Goal: Transaction & Acquisition: Purchase product/service

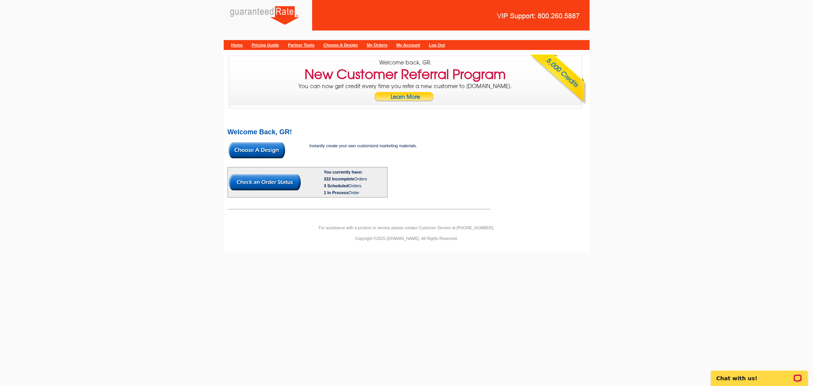
click at [252, 149] on img at bounding box center [257, 150] width 56 height 16
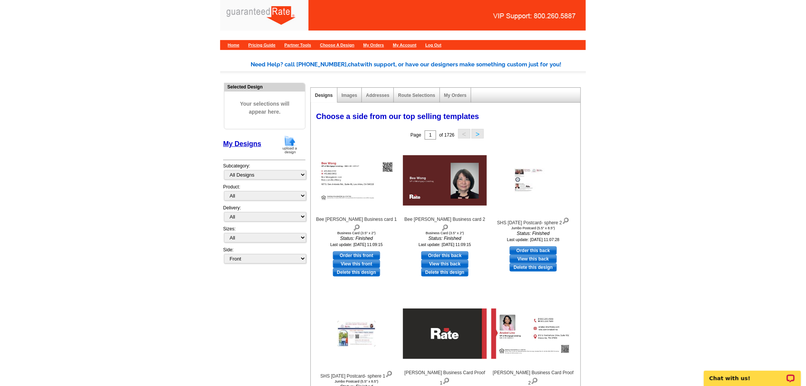
click at [295, 146] on img at bounding box center [290, 144] width 20 height 19
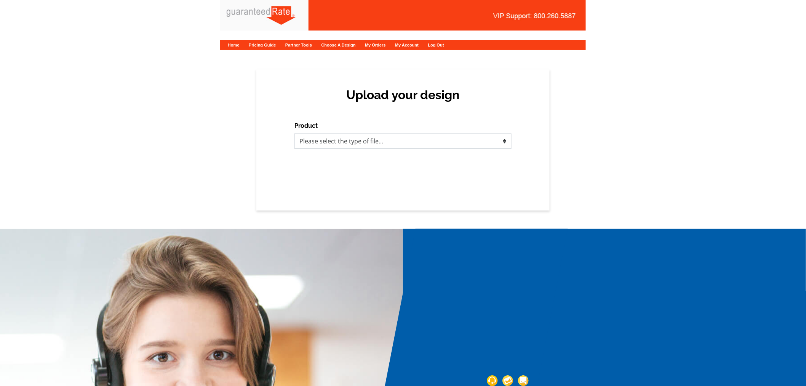
click at [344, 145] on select "Please select the type of file... Postcards Calendars Business Cards Letters an…" at bounding box center [403, 140] width 217 height 15
select select "1"
click at [295, 133] on select "Please select the type of file... Postcards Calendars Business Cards Letters an…" at bounding box center [403, 140] width 217 height 15
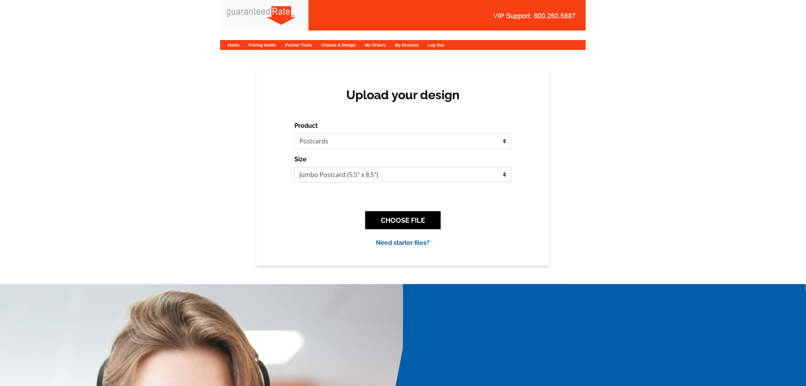
click at [389, 178] on select "Jumbo Postcard (5.5" x 8.5") Regular Postcard (4.25" x 5.6") Panoramic Postcard…" at bounding box center [403, 174] width 217 height 15
select select "1"
click at [295, 167] on select "Jumbo Postcard (5.5" x 8.5") Regular Postcard (4.25" x 5.6") Panoramic Postcard…" at bounding box center [403, 174] width 217 height 15
click at [417, 214] on button "CHOOSE FILE" at bounding box center [402, 220] width 75 height 18
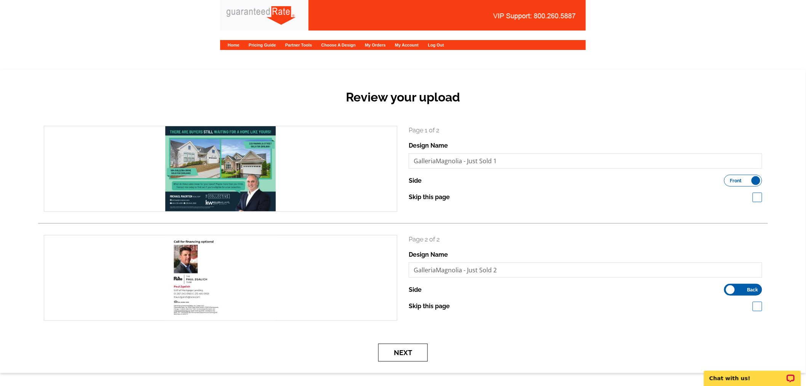
click at [402, 352] on button "Next" at bounding box center [403, 352] width 50 height 18
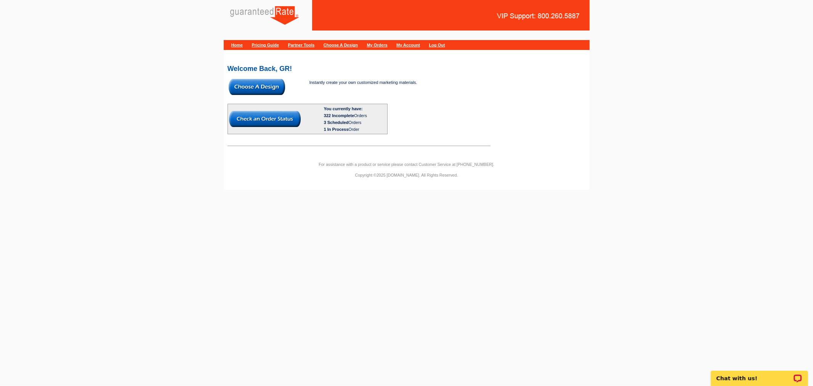
click at [261, 88] on img at bounding box center [257, 87] width 56 height 16
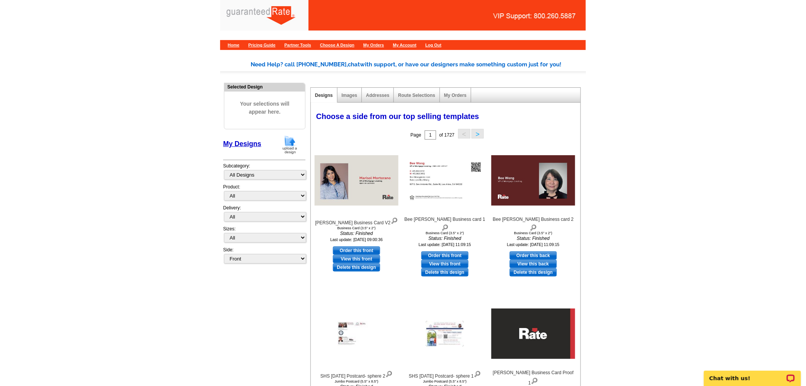
click at [291, 144] on img at bounding box center [290, 144] width 20 height 19
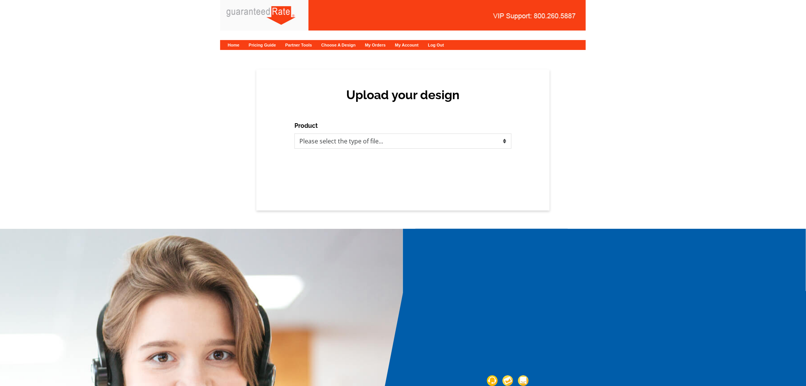
click at [324, 131] on div "Product Please select the type of file... Postcards Calendars Business Cards Le…" at bounding box center [403, 134] width 217 height 27
click at [321, 146] on select "Please select the type of file... Postcards Calendars Business Cards Letters an…" at bounding box center [403, 140] width 217 height 15
select select "1"
click at [295, 133] on select "Please select the type of file... Postcards Calendars Business Cards Letters an…" at bounding box center [403, 140] width 217 height 15
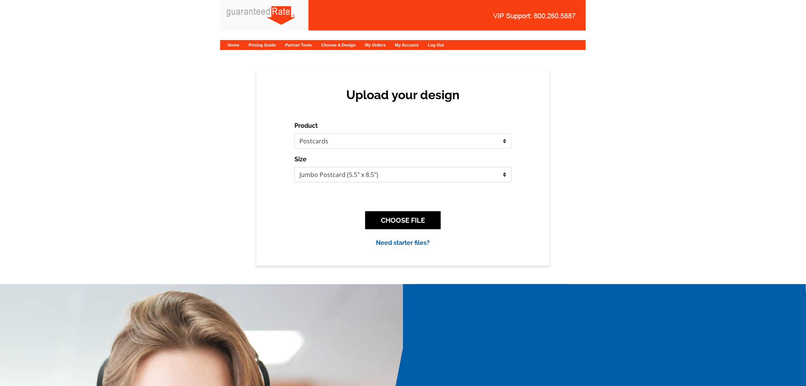
click at [352, 173] on select "Jumbo Postcard (5.5" x 8.5") Regular Postcard (4.25" x 5.6") Panoramic Postcard…" at bounding box center [403, 174] width 217 height 15
select select "1"
click at [295, 167] on select "Jumbo Postcard (5.5" x 8.5") Regular Postcard (4.25" x 5.6") Panoramic Postcard…" at bounding box center [403, 174] width 217 height 15
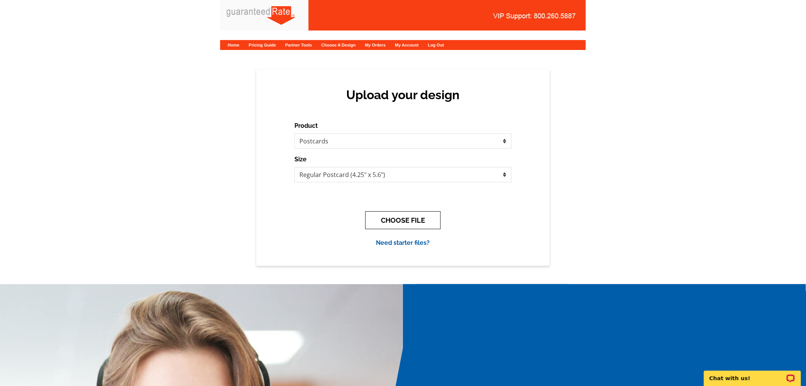
click at [384, 213] on button "CHOOSE FILE" at bounding box center [402, 220] width 75 height 18
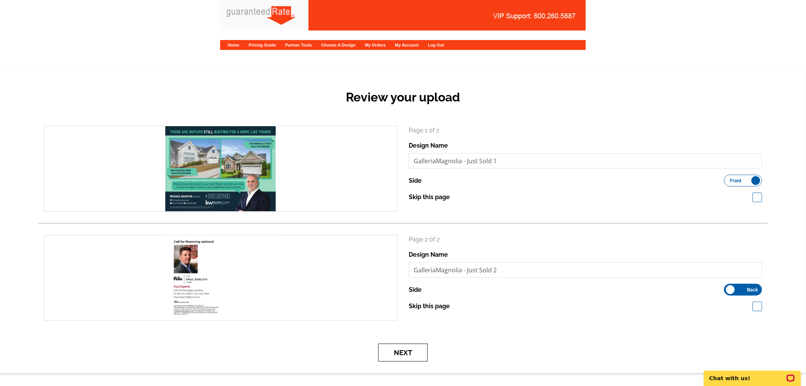
click at [406, 360] on button "Next" at bounding box center [403, 352] width 50 height 18
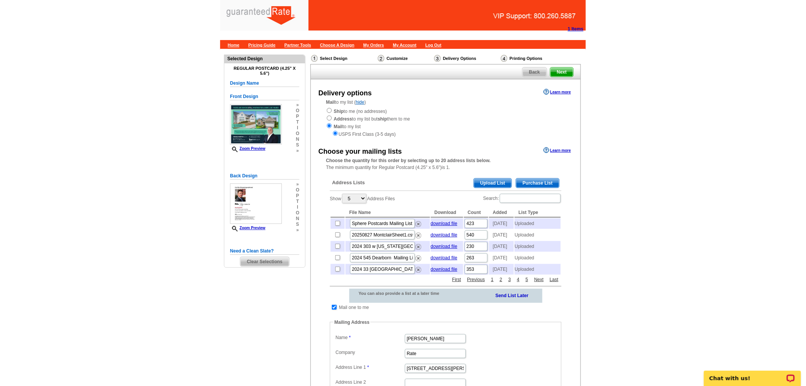
click at [523, 178] on span "Purchase List" at bounding box center [537, 182] width 43 height 9
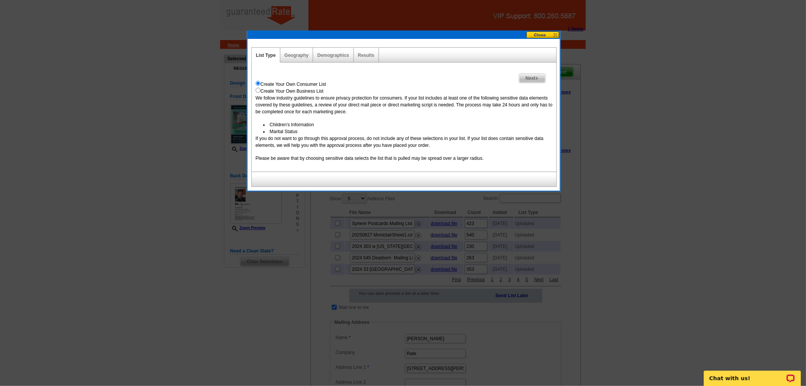
click at [542, 34] on button at bounding box center [544, 34] width 34 height 7
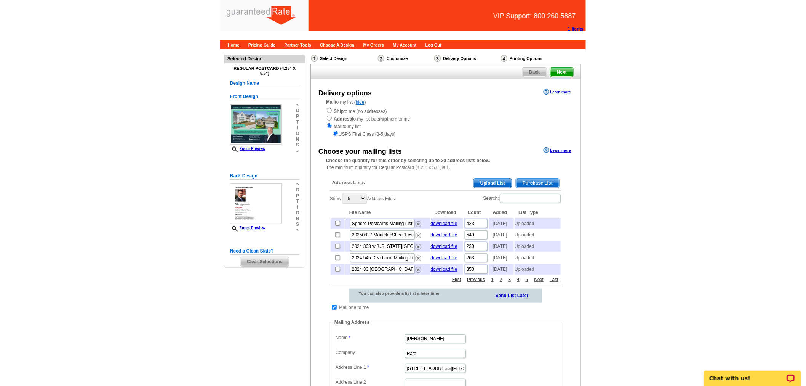
click at [496, 180] on span "Upload List" at bounding box center [493, 182] width 38 height 9
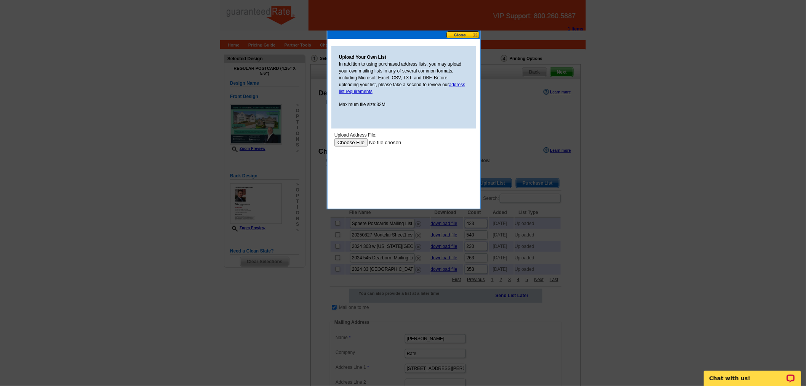
type input "C:\fakepath\Regency at Upper Dublin.csv"
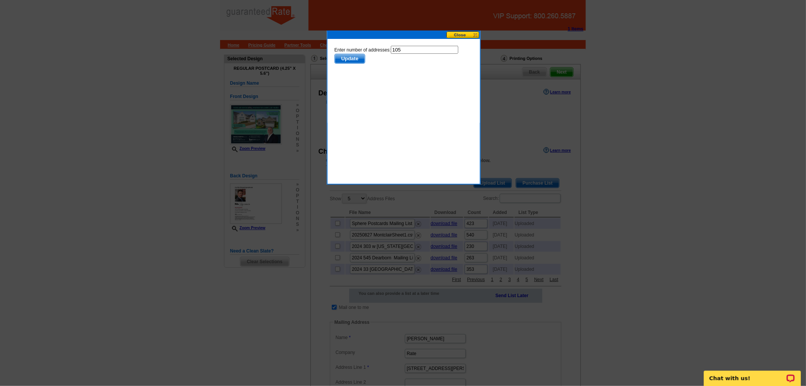
click at [410, 50] on input "105" at bounding box center [424, 49] width 67 height 8
type input "104"
click at [365, 54] on span "Update" at bounding box center [350, 58] width 30 height 9
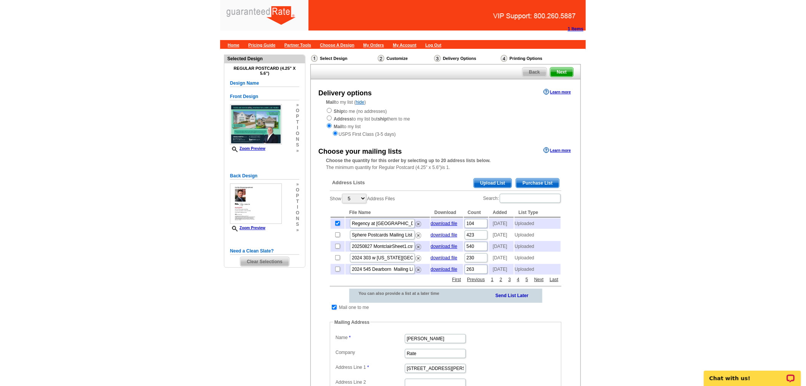
click at [544, 179] on span "Purchase List" at bounding box center [537, 182] width 43 height 9
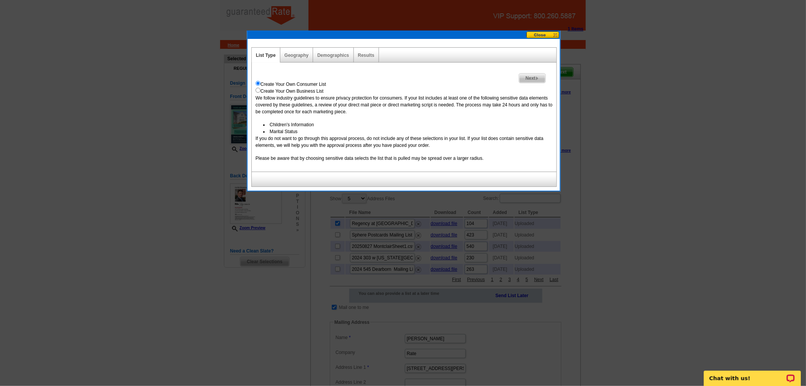
click at [547, 35] on button at bounding box center [544, 34] width 34 height 7
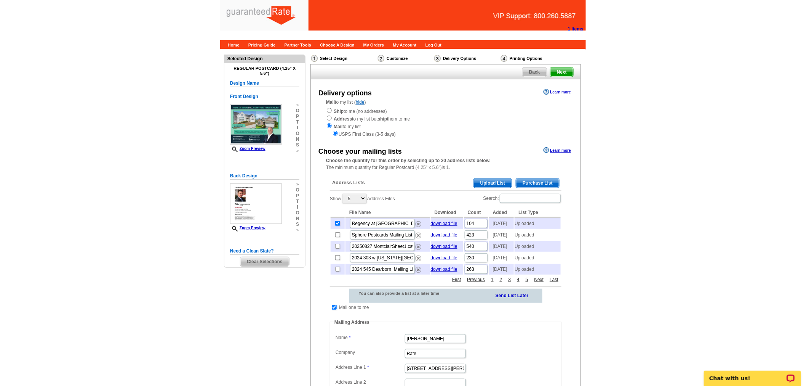
click at [500, 184] on span "Upload List" at bounding box center [493, 182] width 38 height 9
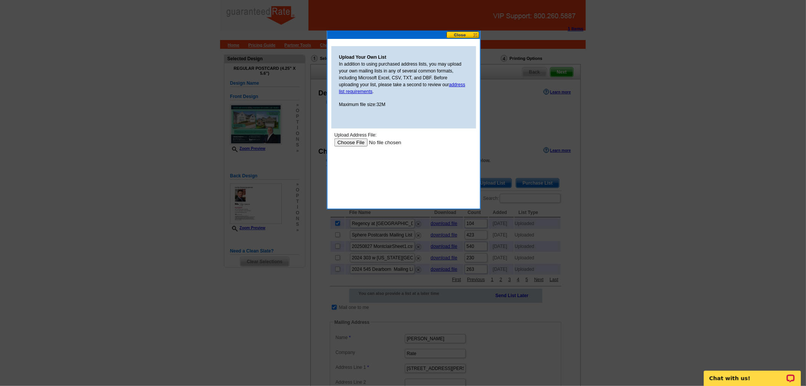
type input "C:\fakepath\Enclave at the Promenade.csv"
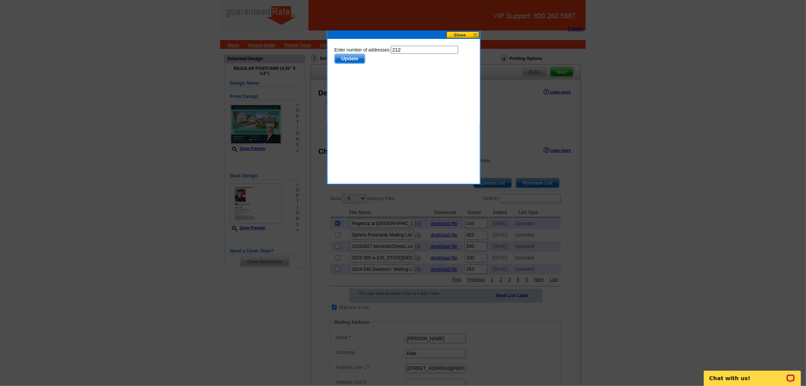
click at [413, 47] on input "212" at bounding box center [424, 49] width 67 height 8
type input "211"
click at [365, 54] on span "Update" at bounding box center [350, 58] width 30 height 9
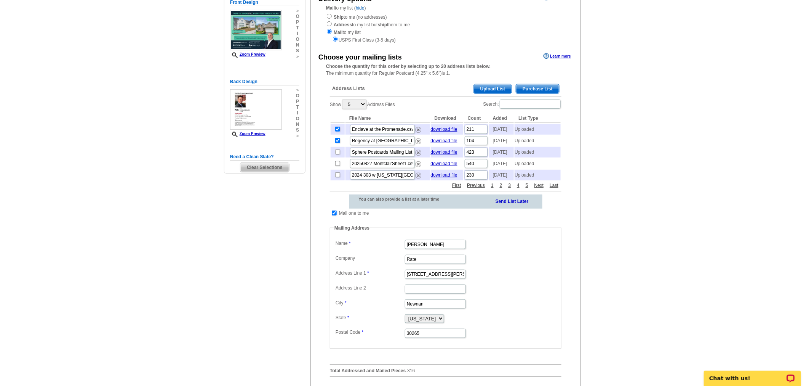
scroll to position [94, 0]
click at [333, 215] on input "checkbox" at bounding box center [334, 212] width 5 height 5
checkbox input "false"
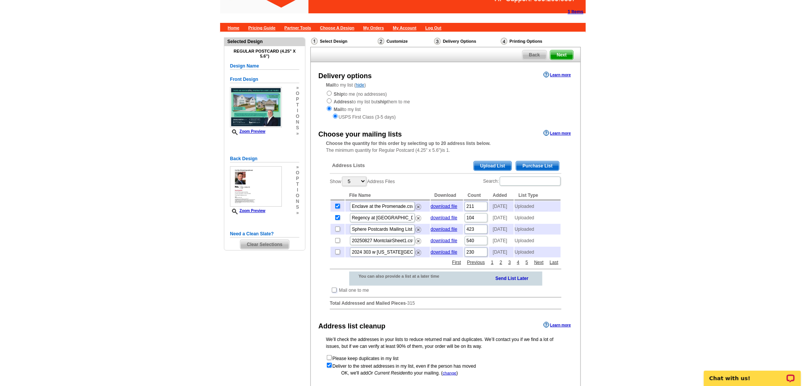
scroll to position [125, 0]
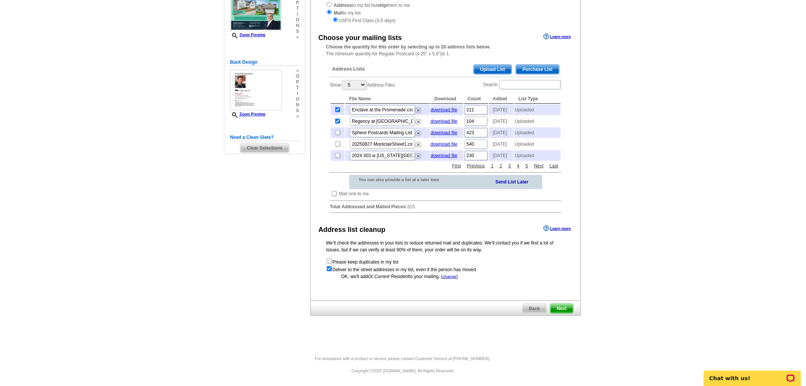
click at [566, 311] on span "Next" at bounding box center [562, 308] width 23 height 9
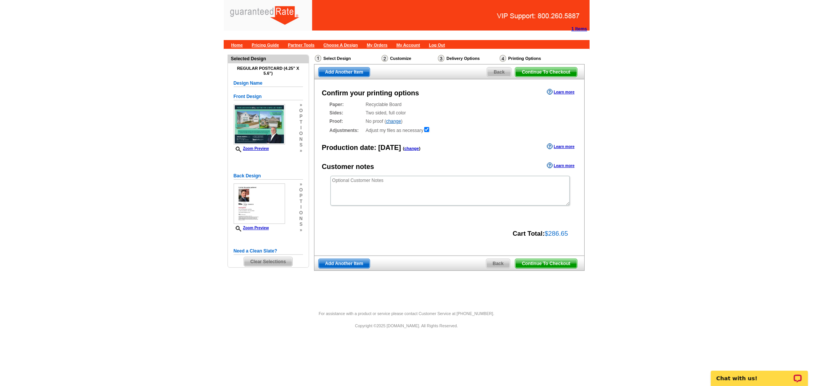
click at [557, 261] on span "Continue To Checkout" at bounding box center [545, 263] width 61 height 9
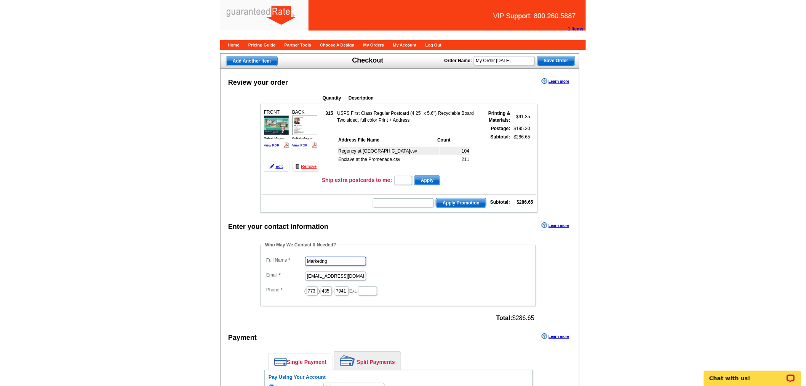
drag, startPoint x: 328, startPoint y: 255, endPoint x: 261, endPoint y: 245, distance: 67.4
click at [261, 245] on fieldset "Who May We Contact If Needed? Full Name Marketing Email [EMAIL_ADDRESS][DOMAIN_…" at bounding box center [398, 273] width 275 height 65
type input "[PERSON_NAME]"
drag, startPoint x: 308, startPoint y: 269, endPoint x: 405, endPoint y: 267, distance: 97.6
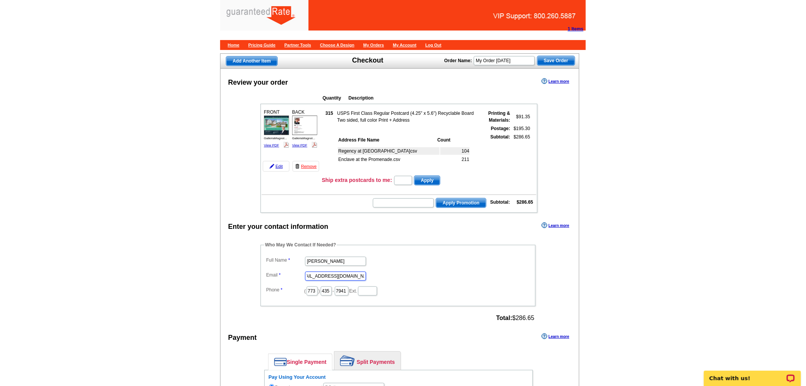
click at [405, 269] on dd "marketing@guaranteedrate.com" at bounding box center [397, 275] width 267 height 12
type input "ester.jacobe@rate.com"
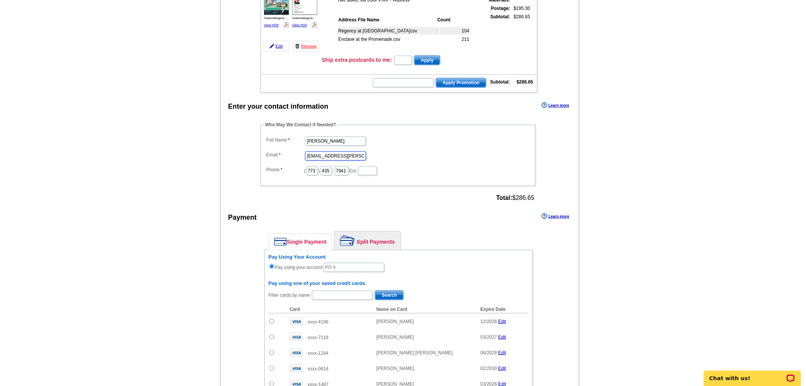
scroll to position [122, 0]
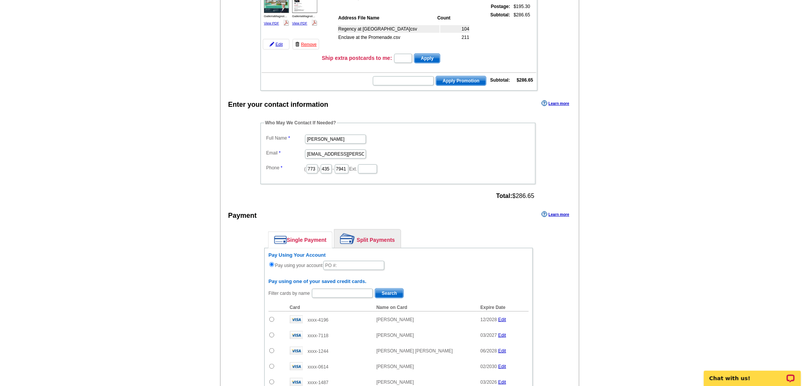
click at [384, 234] on link "Split Payments" at bounding box center [368, 238] width 66 height 18
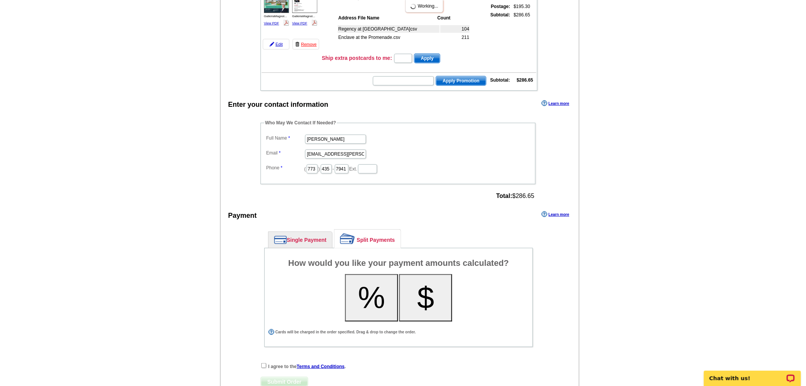
click at [373, 286] on button "%" at bounding box center [371, 297] width 53 height 47
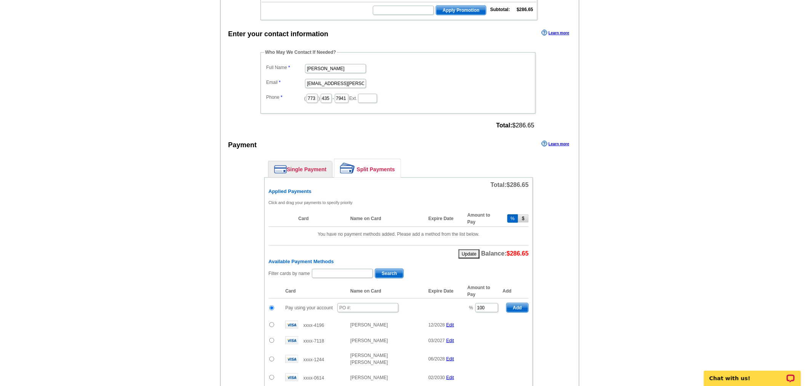
scroll to position [193, 0]
click at [378, 305] on input "text" at bounding box center [368, 307] width 61 height 9
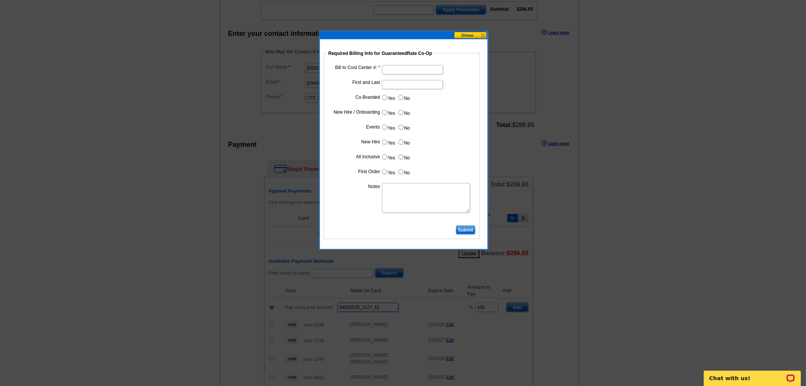
type input "09022025_1127_Ej"
click at [402, 70] on input "Bill to Cost Center #:" at bounding box center [412, 69] width 61 height 9
type input "1241"
click at [406, 85] on input "First and Last" at bounding box center [412, 84] width 61 height 9
type input "Paul Zgalich"
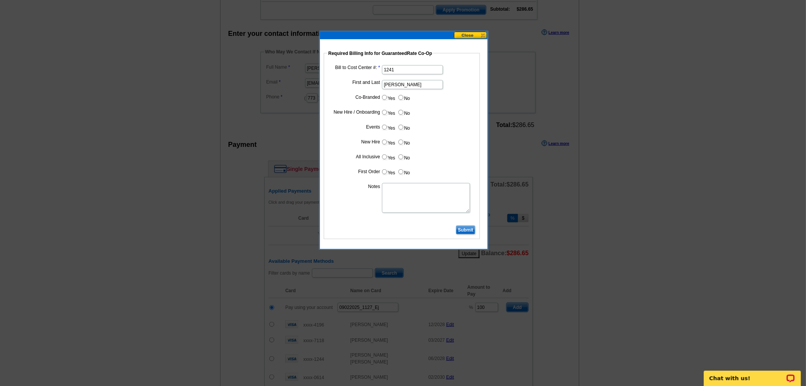
click at [382, 96] on input "Yes" at bounding box center [384, 97] width 5 height 5
radio input "true"
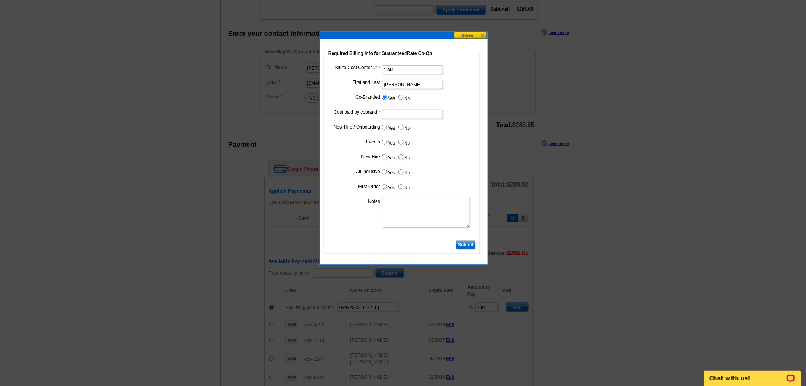
click at [393, 112] on input "Cost paid by cobrand" at bounding box center [412, 114] width 61 height 9
type input "50%"
click at [404, 126] on label "No" at bounding box center [404, 127] width 12 height 9
click at [403, 126] on input "No" at bounding box center [401, 127] width 5 height 5
radio input "true"
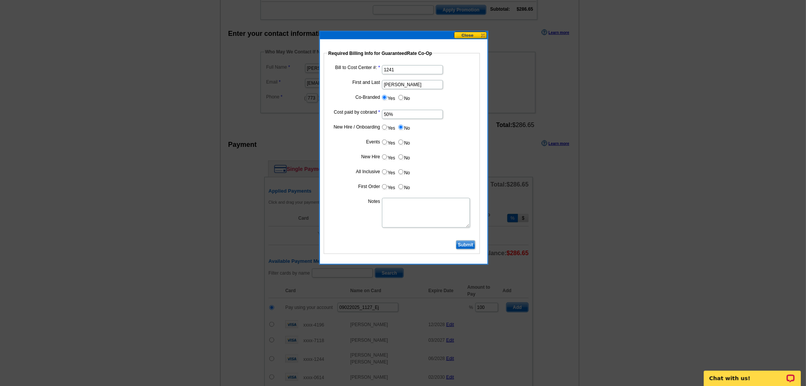
click at [405, 142] on label "No" at bounding box center [404, 142] width 12 height 9
click at [403, 142] on input "No" at bounding box center [401, 141] width 5 height 5
radio input "true"
click at [404, 158] on label "No" at bounding box center [404, 156] width 12 height 9
click at [403, 158] on input "No" at bounding box center [401, 156] width 5 height 5
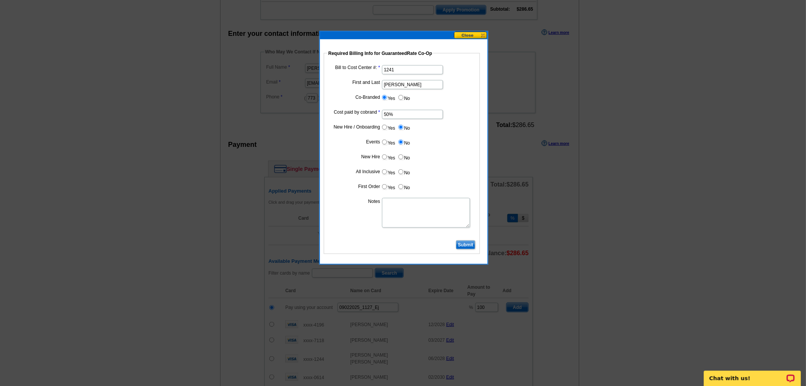
radio input "true"
click at [402, 176] on dd "Yes No" at bounding box center [402, 173] width 149 height 12
click at [402, 186] on input "No" at bounding box center [401, 186] width 5 height 5
radio input "true"
click at [402, 173] on label "No" at bounding box center [404, 171] width 12 height 9
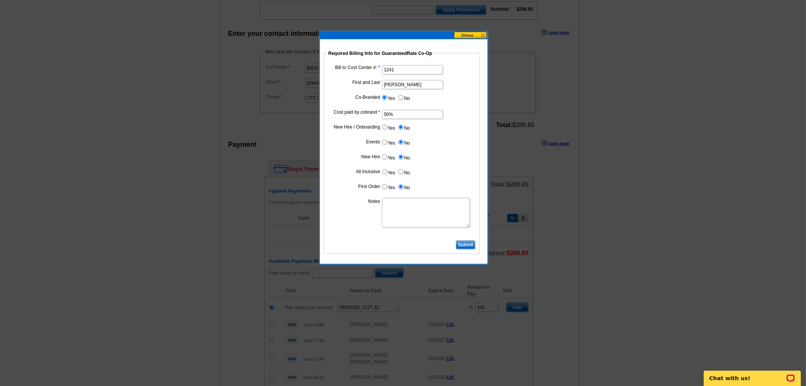
click at [402, 173] on input "No" at bounding box center [401, 171] width 5 height 5
radio input "true"
click at [399, 221] on textarea "Notes" at bounding box center [426, 213] width 88 height 30
type textarea "Bill 50% to VP Paul Zgalich CC: 1241"
click at [471, 243] on input "Submit" at bounding box center [465, 244] width 19 height 9
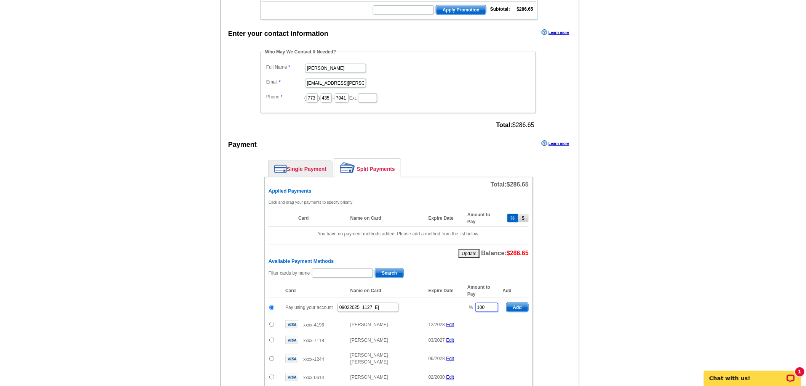
drag, startPoint x: 484, startPoint y: 303, endPoint x: 445, endPoint y: 302, distance: 38.9
click at [445, 302] on tr "Pay using your account 09022025_1127_Ej % 100 Add" at bounding box center [399, 307] width 260 height 19
click at [519, 305] on span "Add" at bounding box center [518, 307] width 22 height 9
type input "100"
radio input "false"
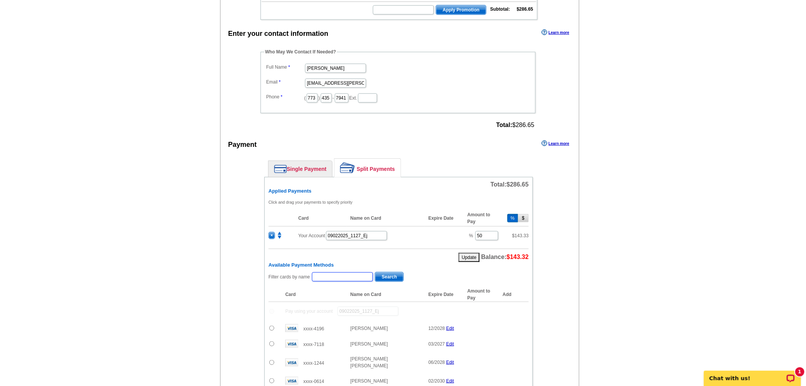
click at [345, 272] on input "text" at bounding box center [342, 276] width 61 height 9
type input "maerten"
click at [397, 272] on span "Search" at bounding box center [389, 276] width 28 height 9
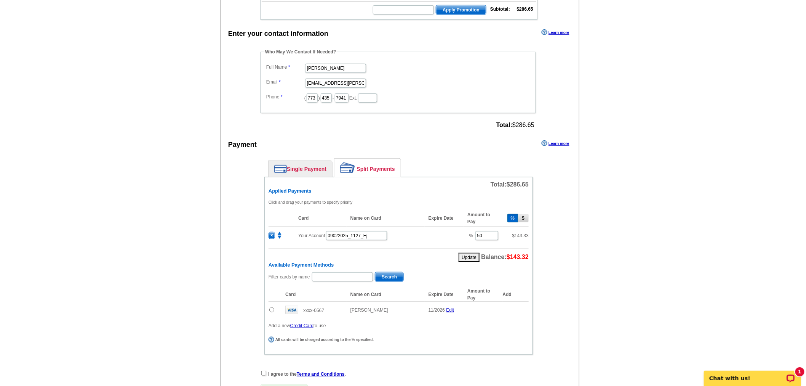
click at [269, 307] on input "radio" at bounding box center [271, 309] width 5 height 5
click at [518, 307] on span "Add" at bounding box center [518, 310] width 22 height 9
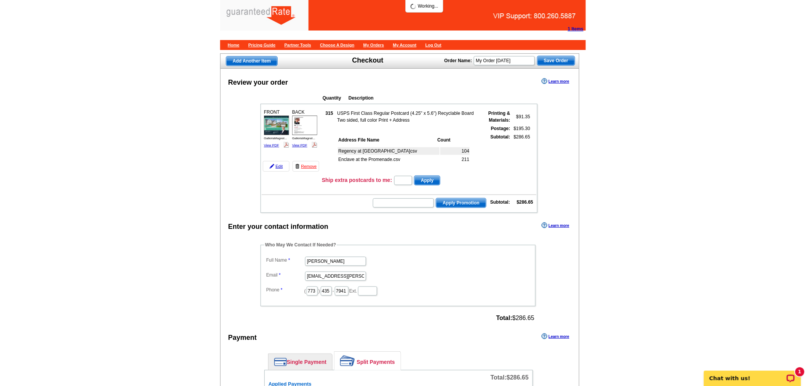
radio input "false"
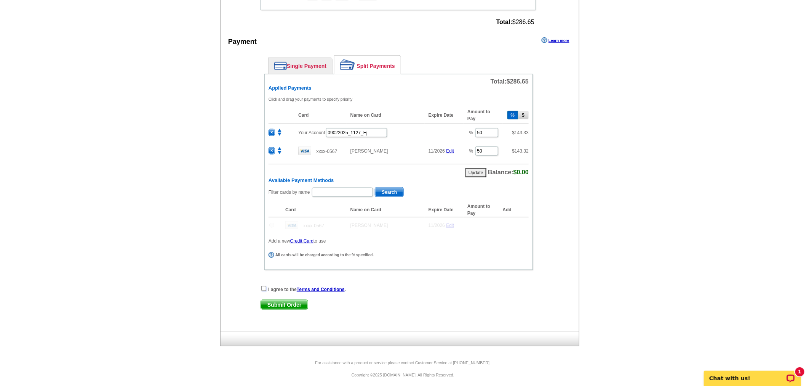
click at [264, 286] on input "checkbox" at bounding box center [263, 288] width 5 height 5
checkbox input "true"
click at [295, 300] on span "Submit Order" at bounding box center [284, 304] width 47 height 9
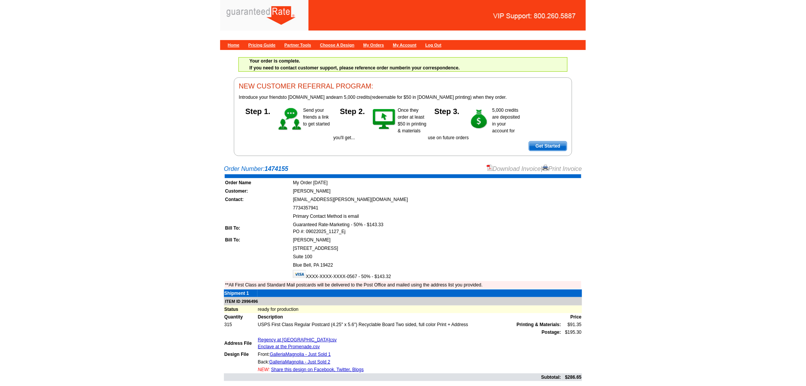
click at [502, 172] on div "Download Invoice | Print Invoice" at bounding box center [535, 168] width 96 height 9
click at [509, 166] on link "Download Invoice" at bounding box center [514, 168] width 54 height 6
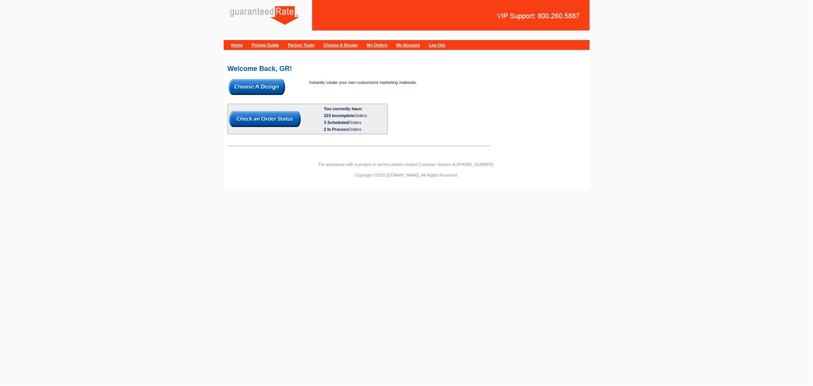
click at [274, 89] on img at bounding box center [257, 87] width 56 height 16
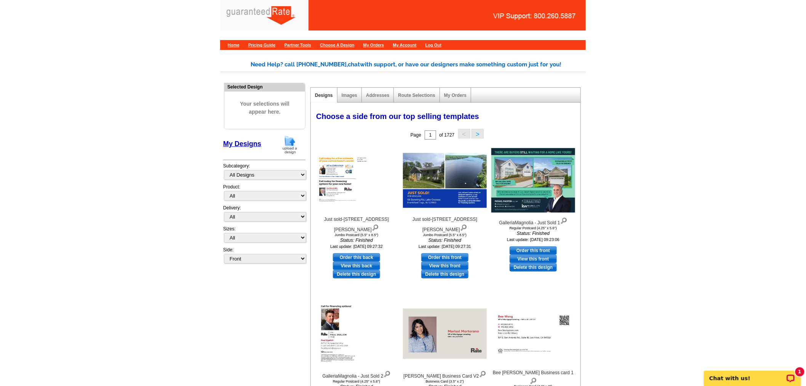
click at [293, 136] on img at bounding box center [290, 144] width 20 height 19
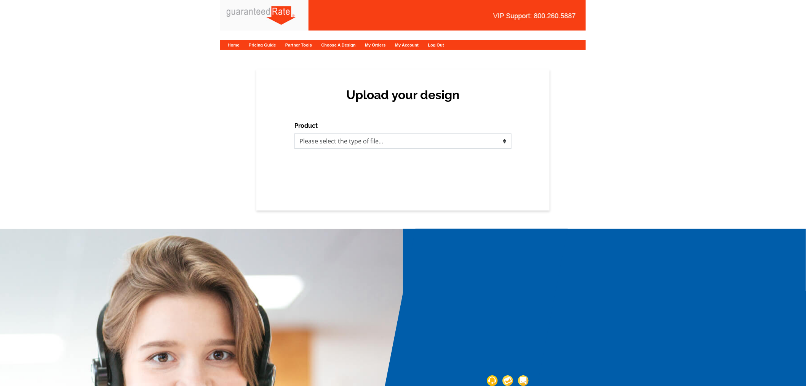
click at [333, 134] on select "Please select the type of file... Postcards Calendars Business Cards Letters an…" at bounding box center [403, 140] width 217 height 15
select select "1"
click at [295, 133] on select "Please select the type of file... Postcards Calendars Business Cards Letters an…" at bounding box center [403, 140] width 217 height 15
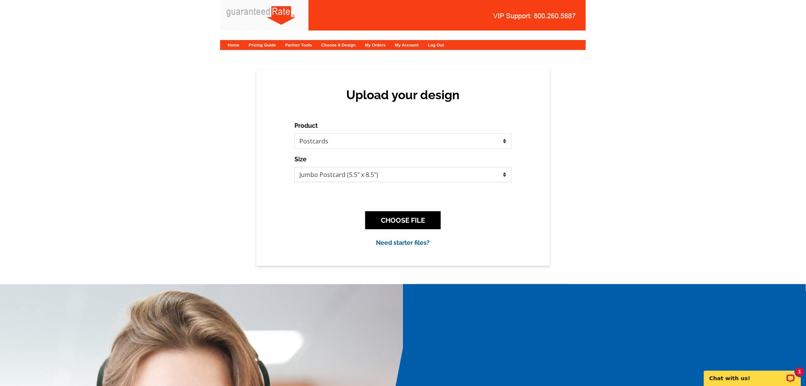
click at [337, 173] on select "Jumbo Postcard (5.5" x 8.5") Regular Postcard (4.25" x 5.6") Panoramic Postcard…" at bounding box center [403, 174] width 217 height 15
select select "3"
click at [295, 167] on select "Jumbo Postcard (5.5" x 8.5") Regular Postcard (4.25" x 5.6") Panoramic Postcard…" at bounding box center [403, 174] width 217 height 15
click at [389, 222] on button "CHOOSE FILE" at bounding box center [402, 220] width 75 height 18
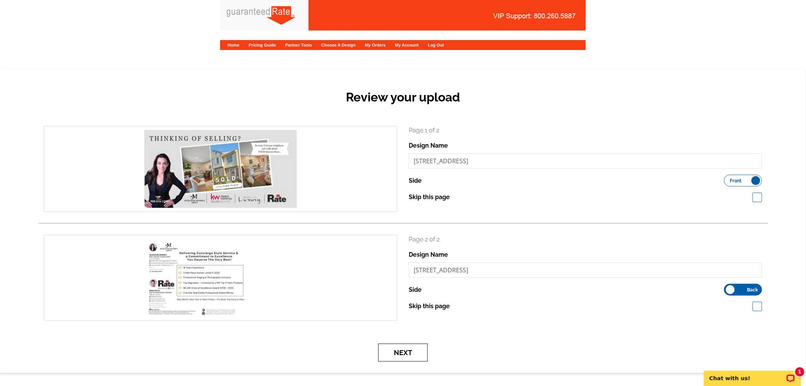
click at [407, 356] on button "Next" at bounding box center [403, 352] width 50 height 18
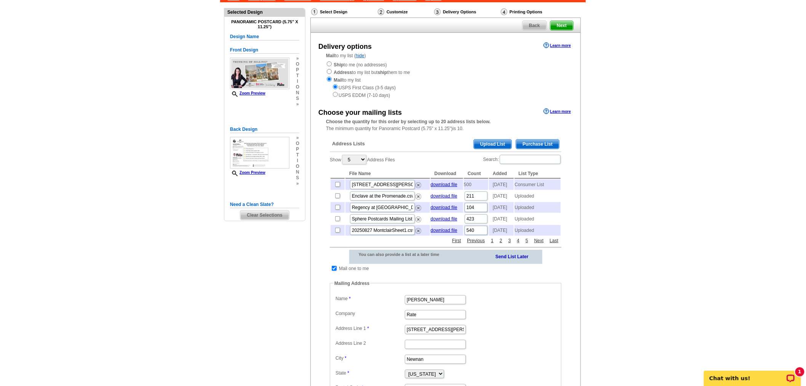
scroll to position [47, 0]
click at [535, 142] on span "Purchase List" at bounding box center [537, 143] width 43 height 9
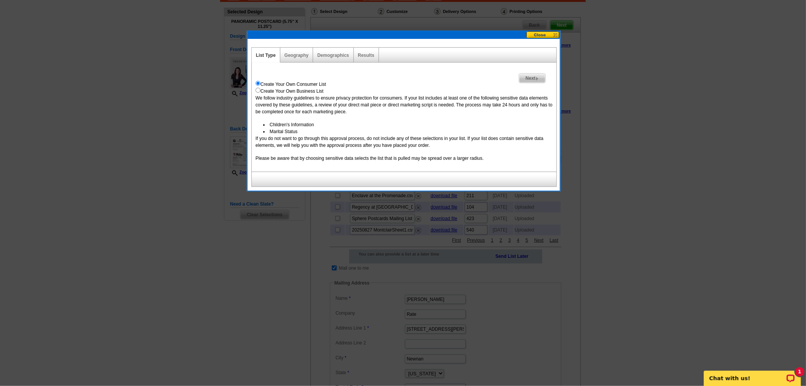
click at [550, 36] on button at bounding box center [544, 34] width 34 height 7
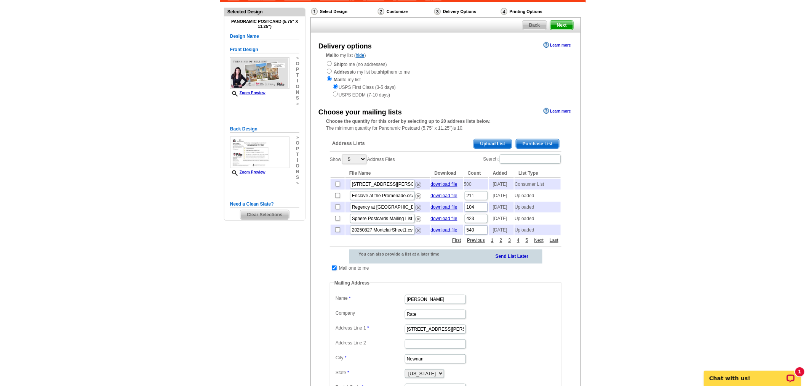
click at [502, 146] on span "Upload List" at bounding box center [493, 143] width 38 height 9
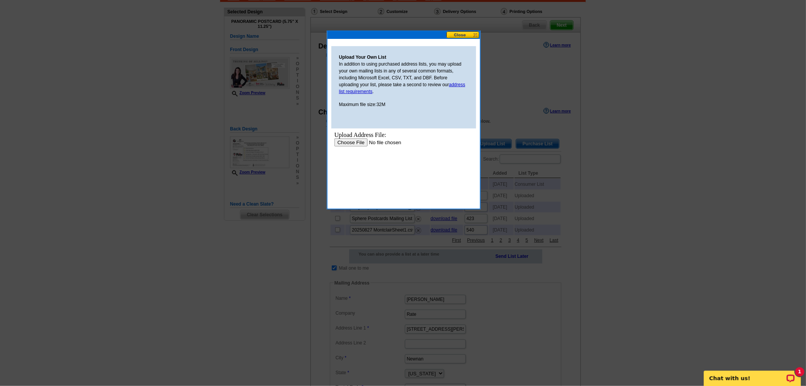
scroll to position [0, 0]
type input "C:\fakepath\Springfield Park Place Condominium Association v2.xlsx"
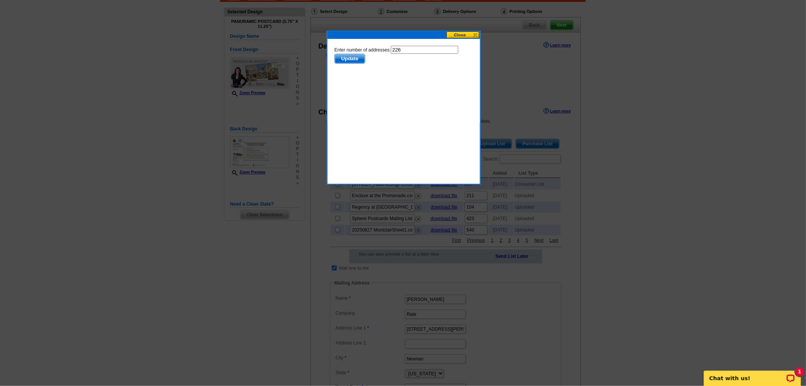
click at [413, 51] on input "226" at bounding box center [424, 50] width 67 height 8
type input "225"
click at [365, 54] on span "Update" at bounding box center [350, 58] width 30 height 9
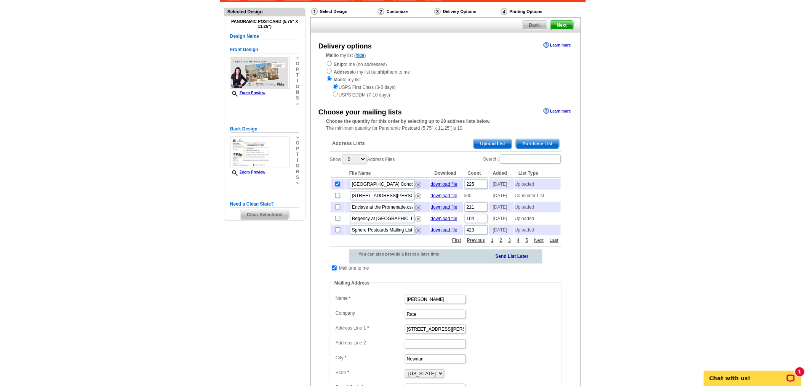
click at [333, 270] on input "checkbox" at bounding box center [334, 267] width 5 height 5
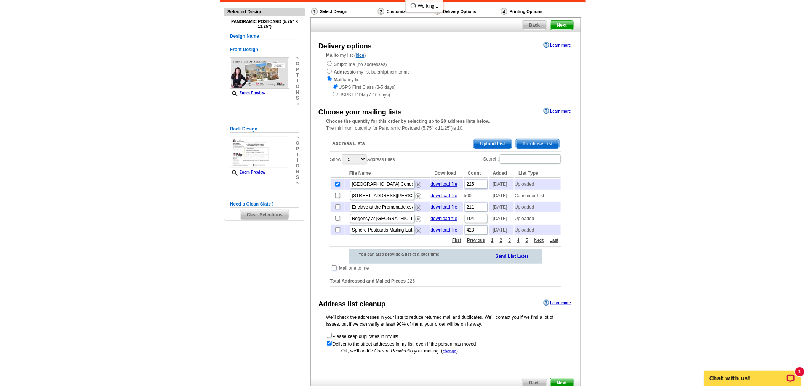
click at [335, 270] on input "checkbox" at bounding box center [334, 267] width 5 height 5
checkbox input "true"
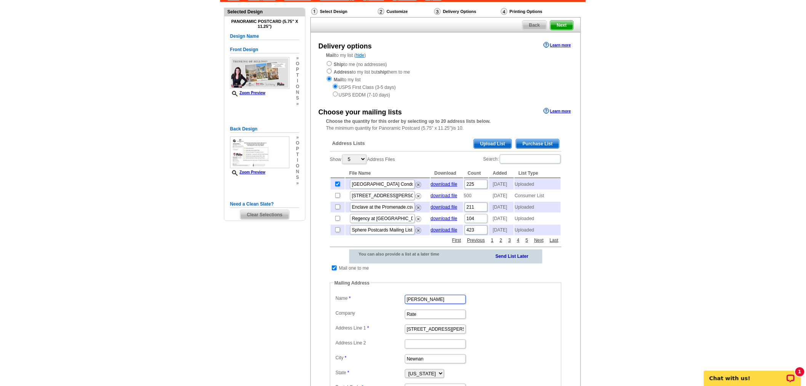
drag, startPoint x: 443, startPoint y: 311, endPoint x: 376, endPoint y: 302, distance: 68.0
click at [376, 302] on fieldset "Mailing Address Label Mail-To-Me Name Marisa Jarkezian Company Rate Address Lin…" at bounding box center [446, 341] width 232 height 124
paste input "Jackie Mandell"
type input "Jackie Mandell"
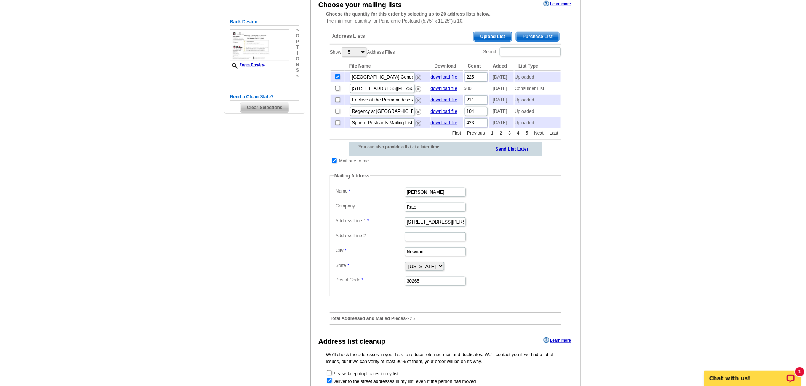
scroll to position [154, 0]
drag, startPoint x: 424, startPoint y: 215, endPoint x: 373, endPoint y: 215, distance: 51.8
click at [373, 215] on dl "Label Mail-To-Me Name Jackie Mandell Company Rate Address Line 1 34 Blake Ridge…" at bounding box center [446, 235] width 224 height 101
drag, startPoint x: 439, startPoint y: 232, endPoint x: 379, endPoint y: 228, distance: 59.6
click at [379, 228] on dl "Label Mail-To-Me Name Jackie Mandell Company Address Line 1 34 Blake Ridge Addr…" at bounding box center [446, 235] width 224 height 101
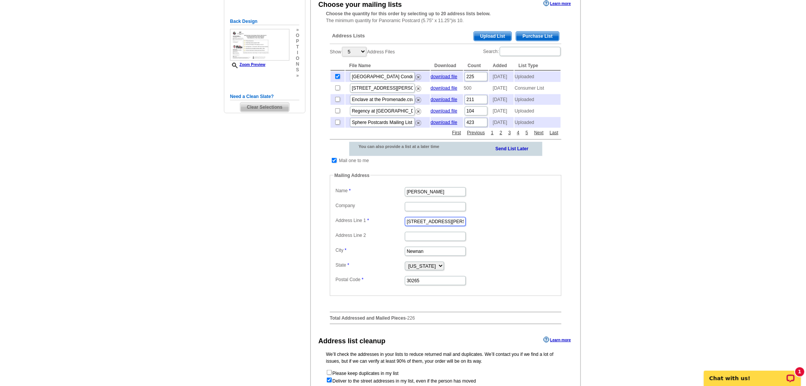
paste input "19 Gallowa"
type input "19 Gallowae"
drag, startPoint x: 432, startPoint y: 261, endPoint x: 389, endPoint y: 258, distance: 42.8
click at [389, 258] on dl "Label Mail-To-Me Name Jackie Mandell Company Address Line 1 19 Gallowae Address…" at bounding box center [446, 235] width 224 height 101
paste input "Westfield"
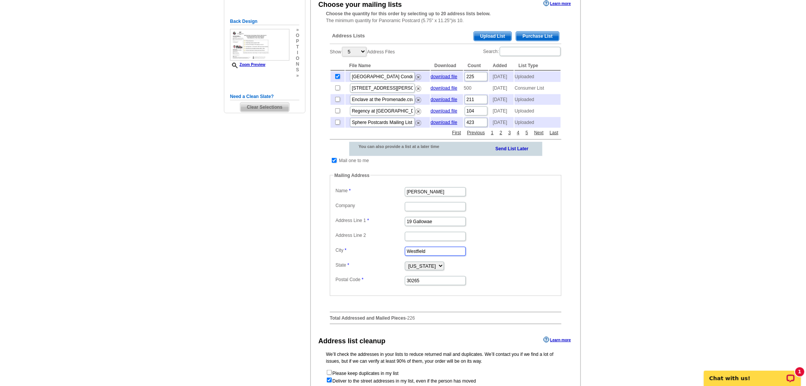
type input "Westfield"
click at [424, 270] on select "Alabama Alaska Arizona Arkansas California Colorado Connecticut District of Col…" at bounding box center [424, 265] width 39 height 9
select select "NJ"
click at [405, 270] on select "Alabama Alaska Arizona Arkansas California Colorado Connecticut District of Col…" at bounding box center [424, 265] width 39 height 9
drag, startPoint x: 440, startPoint y: 290, endPoint x: 391, endPoint y: 290, distance: 49.1
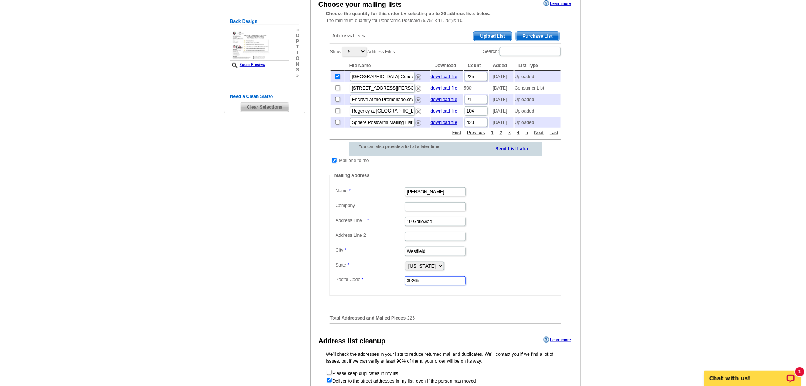
click at [391, 286] on dl "Label Mail-To-Me Name Jackie Mandell Company Address Line 1 19 Gallowae Address…" at bounding box center [446, 235] width 224 height 101
paste input "07090"
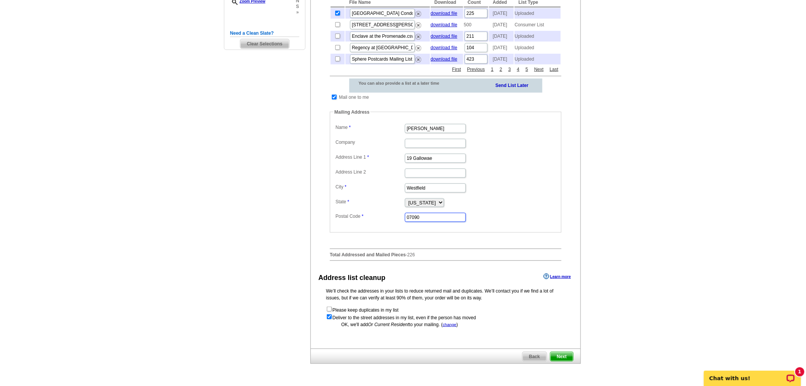
scroll to position [218, 0]
type input "07090"
click at [562, 360] on span "Next" at bounding box center [562, 355] width 23 height 9
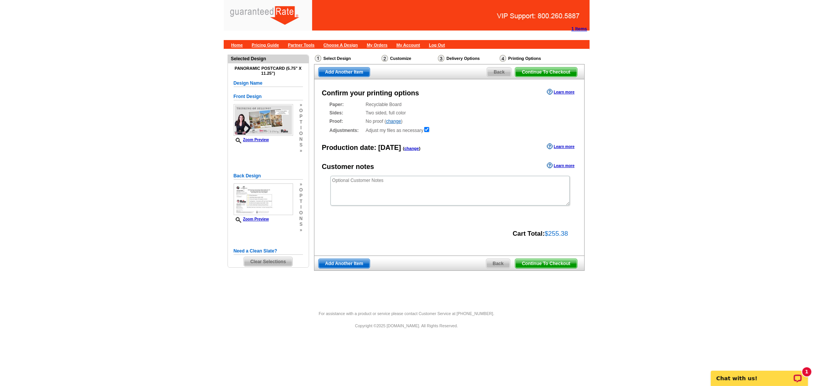
click at [547, 264] on span "Continue To Checkout" at bounding box center [545, 263] width 61 height 9
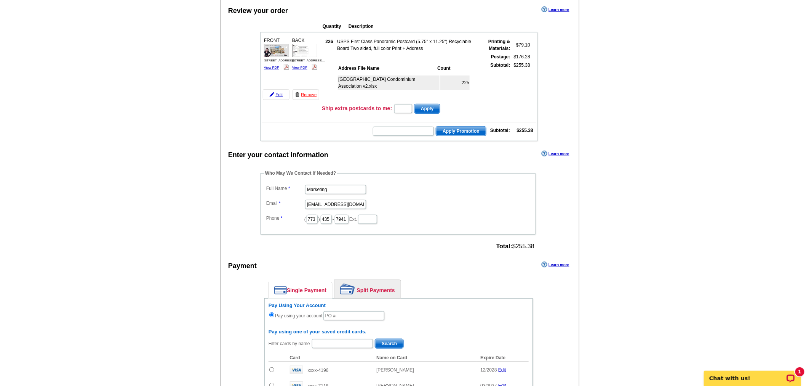
scroll to position [73, 0]
drag, startPoint x: 337, startPoint y: 183, endPoint x: 256, endPoint y: 171, distance: 81.7
click at [256, 171] on div "Who May We Contact If Needed? Full Name Marketing Email [EMAIL_ADDRESS][DOMAIN_…" at bounding box center [398, 209] width 307 height 82
type input "[PERSON_NAME]"
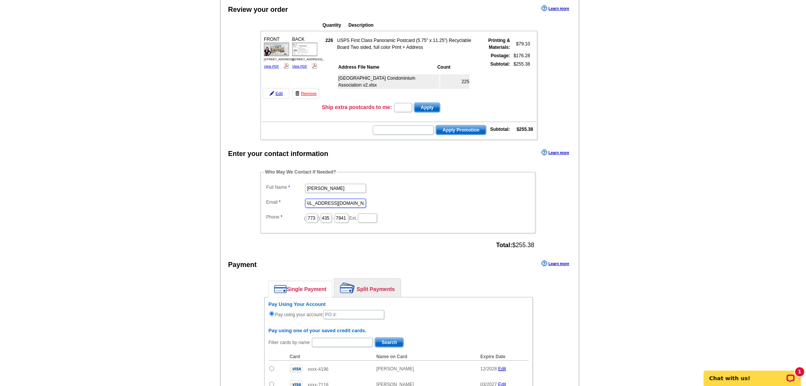
drag, startPoint x: 306, startPoint y: 197, endPoint x: 415, endPoint y: 205, distance: 108.5
click at [415, 205] on dl "Full Name [PERSON_NAME] Email [EMAIL_ADDRESS][DOMAIN_NAME] Phone ( 773 ) 435 - …" at bounding box center [397, 203] width 267 height 42
type input "[EMAIL_ADDRESS][PERSON_NAME][DOMAIN_NAME]"
click at [373, 282] on link "Split Payments" at bounding box center [368, 288] width 66 height 18
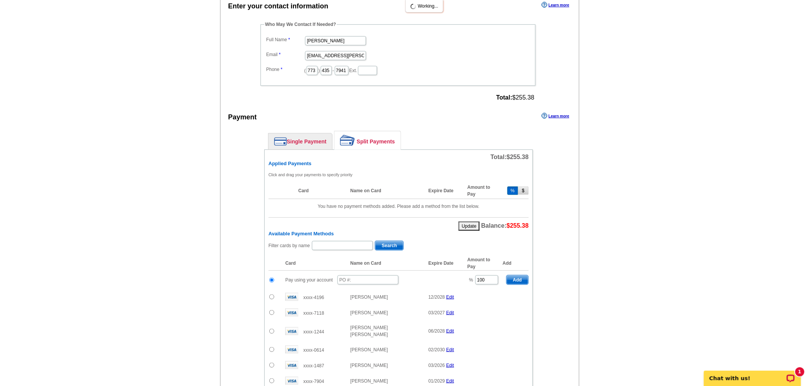
scroll to position [221, 0]
click at [366, 274] on input "text" at bounding box center [368, 278] width 61 height 9
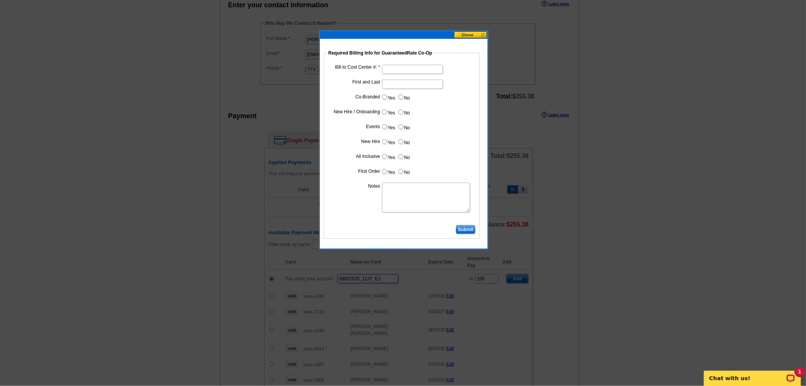
type input "09022025_1137_EJ"
click at [416, 69] on input "Bill to Cost Center #:" at bounding box center [412, 69] width 61 height 9
click at [390, 82] on input "First and Last" at bounding box center [412, 84] width 61 height 9
type input "Brian Divito"
click at [384, 97] on input "Yes" at bounding box center [384, 96] width 5 height 5
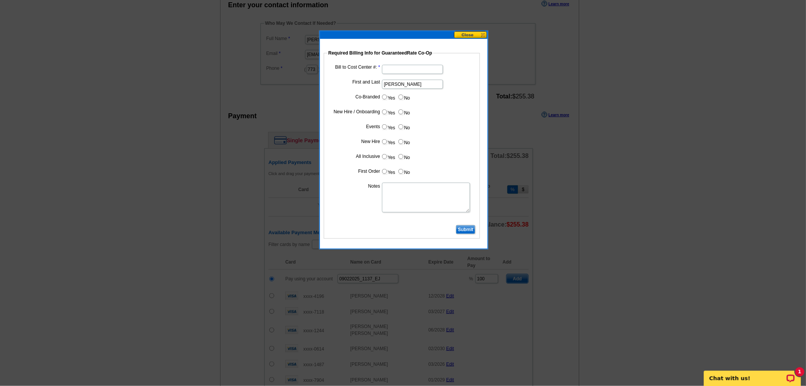
radio input "true"
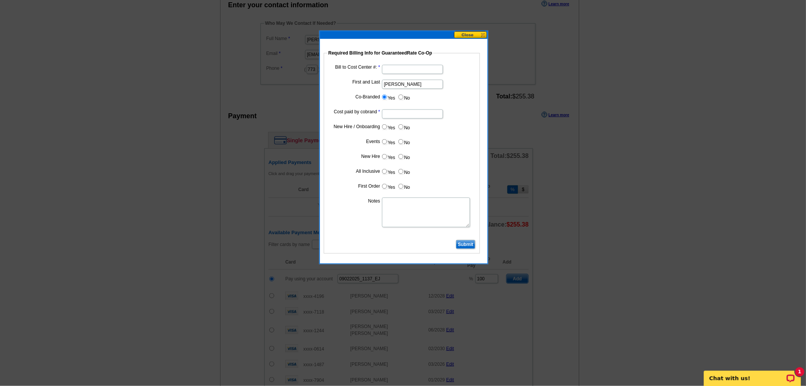
click at [398, 109] on input "Cost paid by cobrand" at bounding box center [412, 113] width 61 height 9
type input "50%"
click at [401, 131] on dd "Yes No" at bounding box center [402, 128] width 149 height 12
click at [401, 130] on label "No" at bounding box center [404, 126] width 12 height 9
click at [401, 129] on input "No" at bounding box center [401, 126] width 5 height 5
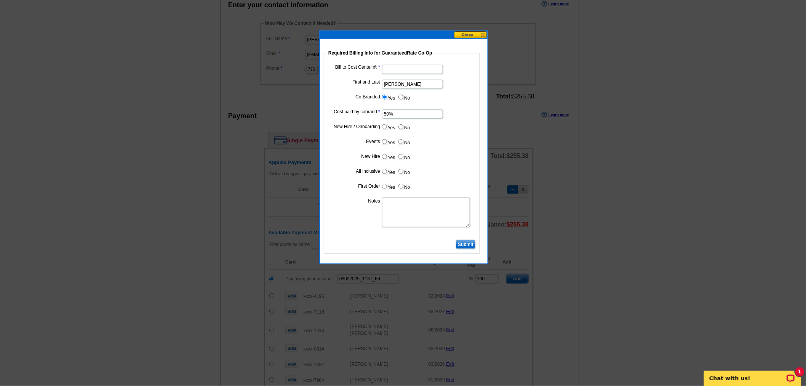
radio input "true"
click at [400, 144] on label "No" at bounding box center [404, 141] width 12 height 9
click at [400, 144] on input "No" at bounding box center [401, 141] width 5 height 5
radio input "true"
click at [399, 152] on label "No" at bounding box center [404, 156] width 12 height 9
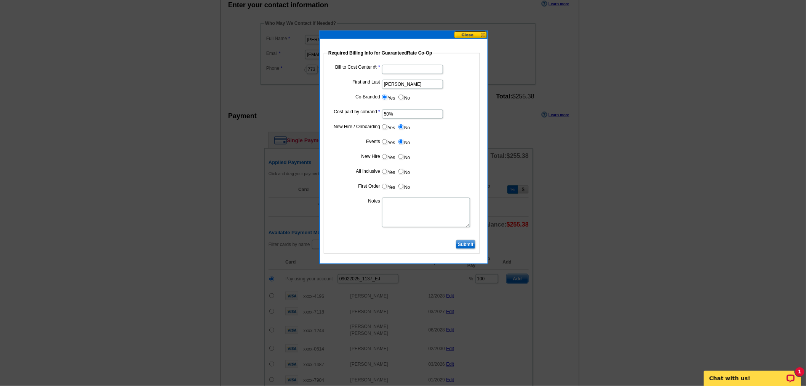
click at [399, 154] on input "No" at bounding box center [401, 156] width 5 height 5
radio input "true"
click at [403, 167] on label "No" at bounding box center [404, 171] width 12 height 9
click at [403, 169] on input "No" at bounding box center [401, 171] width 5 height 5
radio input "true"
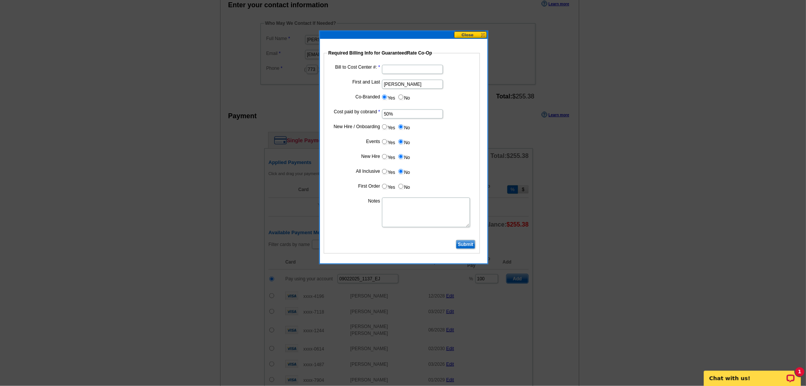
click at [402, 184] on input "No" at bounding box center [401, 186] width 5 height 5
radio input "true"
click at [429, 71] on input "Bill to Cost Center #:" at bounding box center [412, 69] width 61 height 9
type input "1819"
click at [408, 210] on textarea "Notes" at bounding box center [426, 212] width 88 height 30
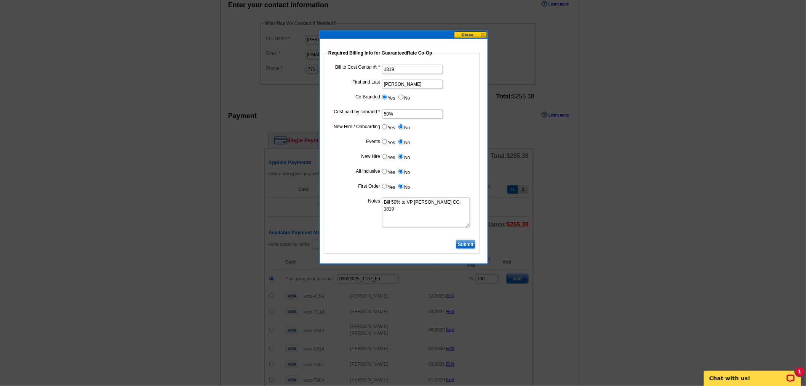
type textarea "Bill 50% to VP Brian Divito CC: 1819"
click at [469, 245] on input "Submit" at bounding box center [465, 244] width 19 height 9
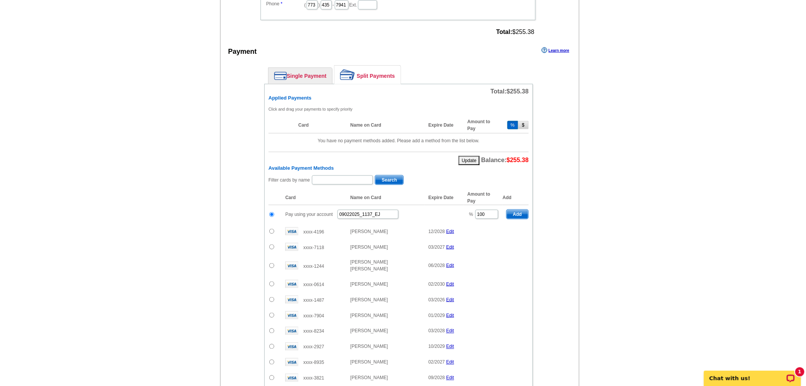
scroll to position [300, 0]
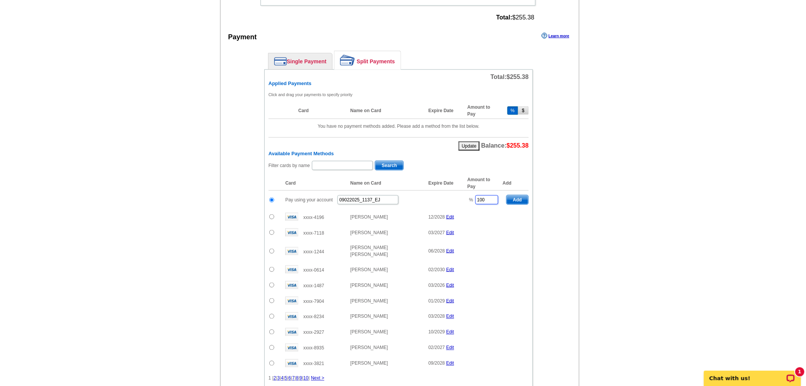
drag, startPoint x: 490, startPoint y: 195, endPoint x: 409, endPoint y: 183, distance: 81.7
click at [409, 183] on table "Card Name on Card Expire Date Amount to Pay Add Pay using your account 09022025…" at bounding box center [399, 273] width 260 height 195
click at [517, 195] on span "Add" at bounding box center [518, 199] width 22 height 9
type input "100"
radio input "false"
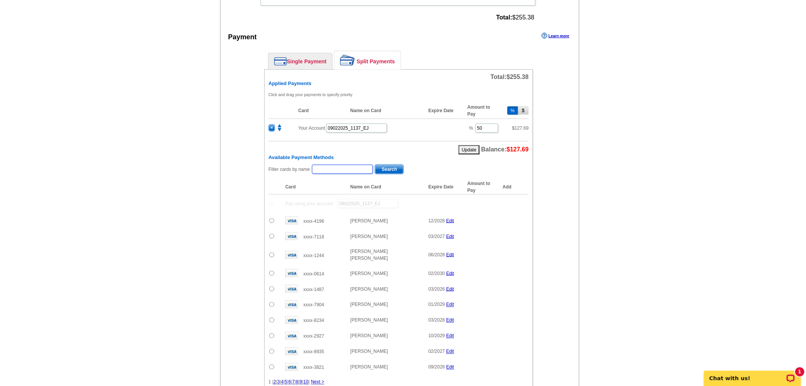
click at [343, 165] on input "text" at bounding box center [342, 169] width 61 height 9
type input "mandell"
click at [391, 165] on span "Search" at bounding box center [389, 169] width 28 height 9
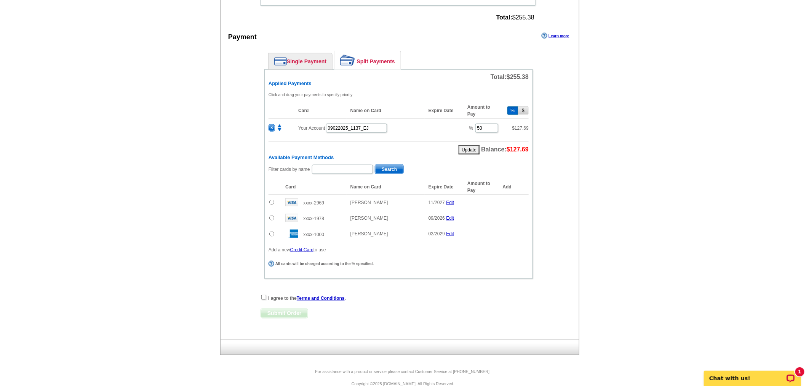
click at [272, 231] on input "radio" at bounding box center [271, 233] width 5 height 5
click at [516, 233] on span "Add" at bounding box center [518, 234] width 22 height 9
radio input "false"
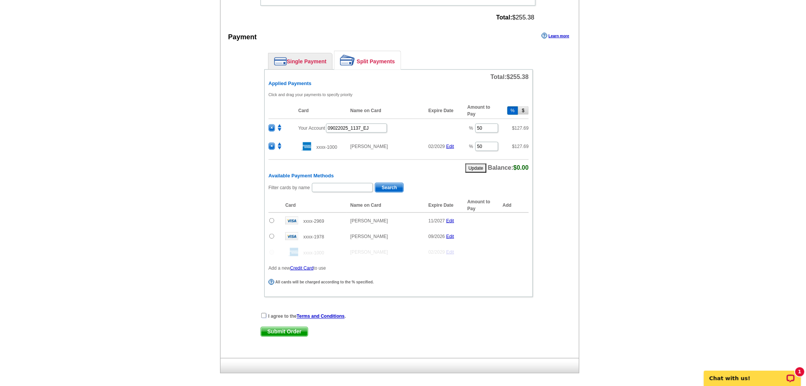
click at [264, 313] on input "checkbox" at bounding box center [263, 315] width 5 height 5
checkbox input "true"
click at [272, 327] on span "Submit Order" at bounding box center [284, 331] width 47 height 9
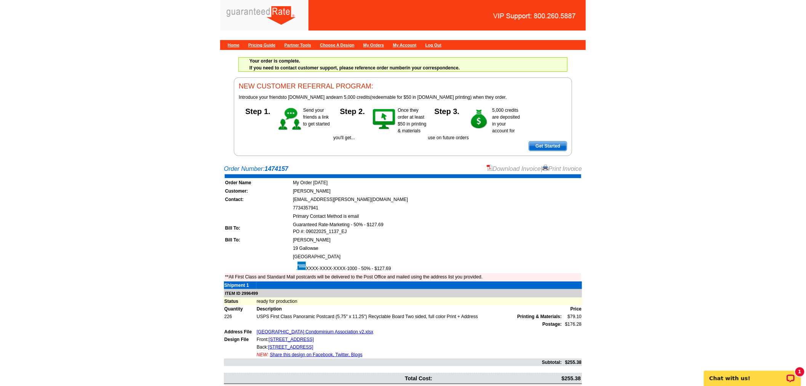
click at [522, 168] on link "Download Invoice" at bounding box center [514, 168] width 54 height 6
drag, startPoint x: 293, startPoint y: 166, endPoint x: 221, endPoint y: 166, distance: 71.6
click at [221, 166] on div "Order Number: 1474157 Download Invoice | Print Invoice Order Name My Order [DAT…" at bounding box center [403, 287] width 366 height 247
copy div "Order Number: 1474157"
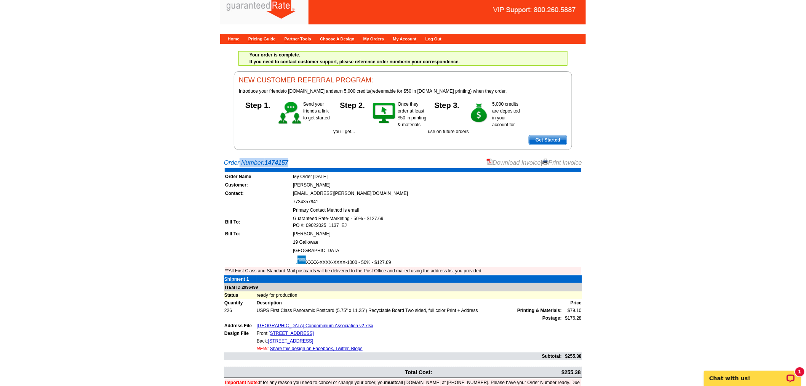
scroll to position [14, 0]
